Goal: Information Seeking & Learning: Learn about a topic

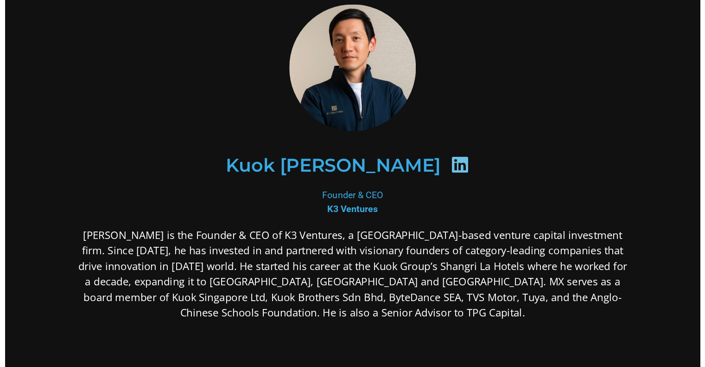
scroll to position [46, 0]
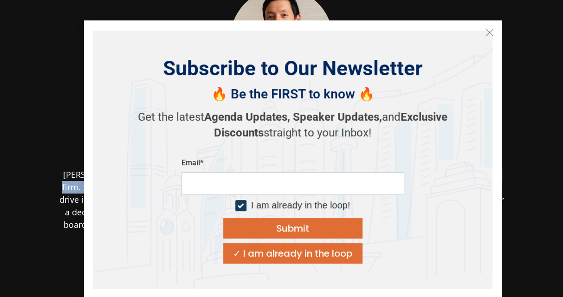
drag, startPoint x: 269, startPoint y: 174, endPoint x: 262, endPoint y: 187, distance: 15.0
click at [262, 187] on body "Kuok [PERSON_NAME] Founder & CEO K3 Ventures [PERSON_NAME] is the Founder & CEO…" at bounding box center [281, 189] width 563 height 471
click at [497, 31] on div "Subscribe to Our Newsletter 🔥 Be the FIRST to know 🔥 Get the latest Agenda Upda…" at bounding box center [292, 159] width 417 height 278
click at [492, 30] on icon "Close" at bounding box center [489, 32] width 8 height 8
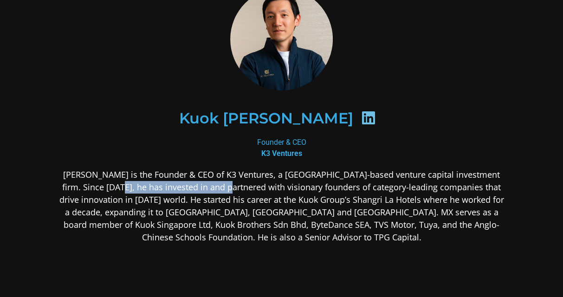
drag, startPoint x: 94, startPoint y: 186, endPoint x: 205, endPoint y: 185, distance: 110.4
click at [205, 185] on p "[PERSON_NAME] is the Founder & CEO of K3 Ventures, a [GEOGRAPHIC_DATA]-based ve…" at bounding box center [281, 205] width 451 height 75
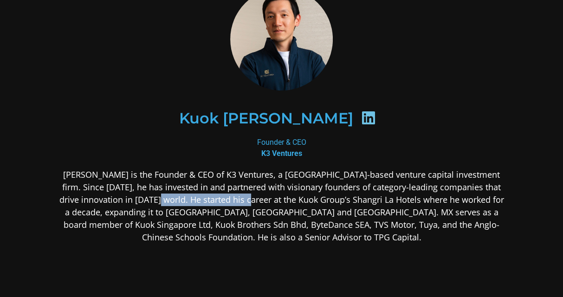
drag, startPoint x: 151, startPoint y: 200, endPoint x: 244, endPoint y: 204, distance: 93.8
click at [239, 204] on p "[PERSON_NAME] is the Founder & CEO of K3 Ventures, a [GEOGRAPHIC_DATA]-based ve…" at bounding box center [281, 205] width 451 height 75
click at [245, 204] on p "[PERSON_NAME] is the Founder & CEO of K3 Ventures, a [GEOGRAPHIC_DATA]-based ve…" at bounding box center [281, 205] width 451 height 75
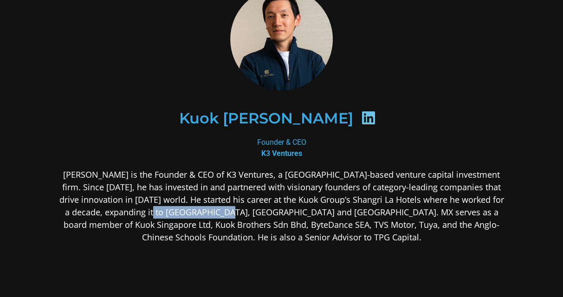
drag, startPoint x: 165, startPoint y: 213, endPoint x: 234, endPoint y: 213, distance: 68.6
click at [234, 213] on p "[PERSON_NAME] is the Founder & CEO of K3 Ventures, a [GEOGRAPHIC_DATA]-based ve…" at bounding box center [281, 205] width 451 height 75
click at [278, 213] on p "[PERSON_NAME] is the Founder & CEO of K3 Ventures, a [GEOGRAPHIC_DATA]-based ve…" at bounding box center [281, 205] width 451 height 75
click at [333, 193] on p "[PERSON_NAME] is the Founder & CEO of K3 Ventures, a [GEOGRAPHIC_DATA]-based ve…" at bounding box center [281, 205] width 451 height 75
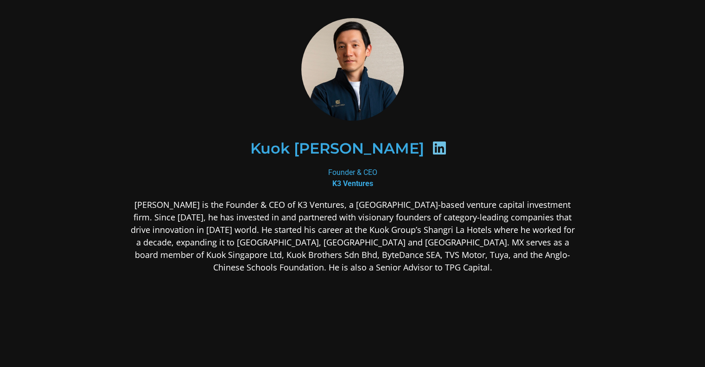
scroll to position [0, 0]
